Goal: Check status: Check status

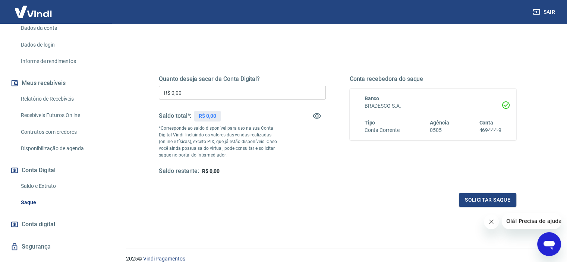
scroll to position [127, 0]
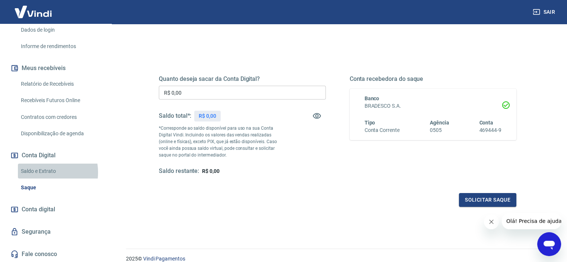
click at [42, 172] on link "Saldo e Extrato" at bounding box center [60, 171] width 85 height 15
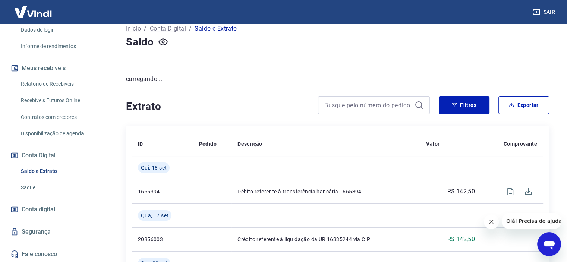
scroll to position [112, 0]
